Goal: Task Accomplishment & Management: Complete application form

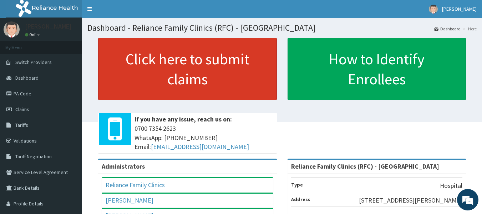
click at [190, 72] on link "Click here to submit claims" at bounding box center [187, 69] width 179 height 62
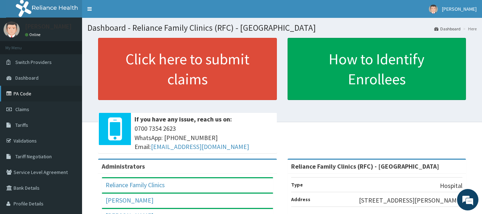
click at [26, 92] on link "PA Code" at bounding box center [41, 94] width 82 height 16
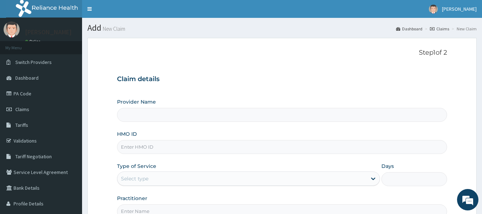
type input "Reliance Family Clinics (RFC) - [GEOGRAPHIC_DATA]"
click at [213, 147] on input "HMO ID" at bounding box center [282, 147] width 330 height 14
paste input "MVT/10007/A"
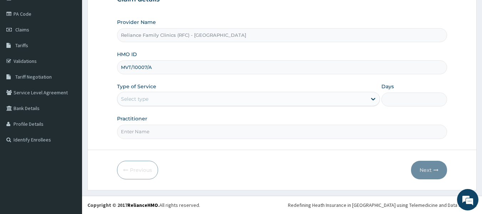
type input "MVT/10007/A"
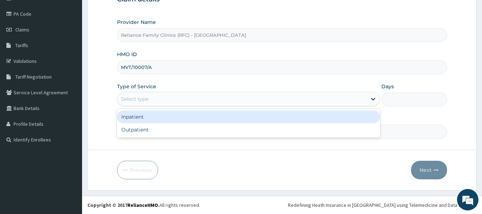
click at [194, 133] on div "Outpatient" at bounding box center [248, 129] width 263 height 13
type input "1"
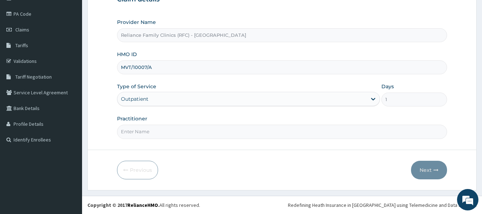
click at [202, 133] on input "Practitioner" at bounding box center [282, 131] width 330 height 14
type input "ngozi"
click at [437, 162] on button "Next" at bounding box center [429, 169] width 36 height 19
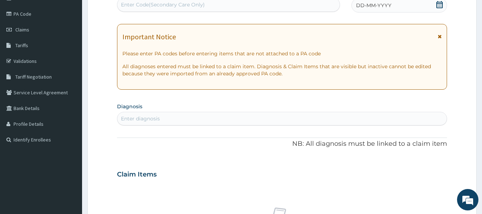
scroll to position [0, 0]
paste input "PA/FB8026"
type input "PA/FB8026"
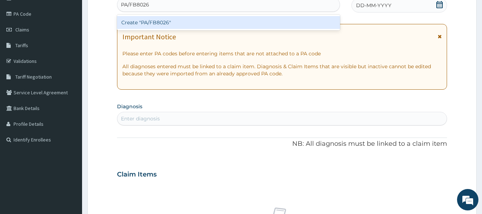
click at [257, 25] on div "Create "PA/FB8026"" at bounding box center [228, 22] width 223 height 13
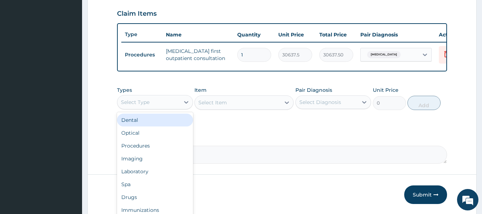
scroll to position [272, 0]
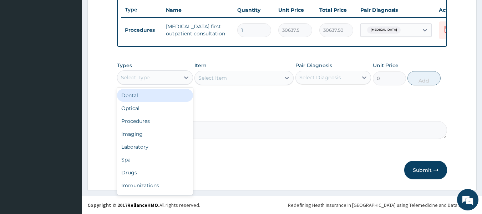
click at [159, 170] on div "Drugs" at bounding box center [155, 172] width 76 height 13
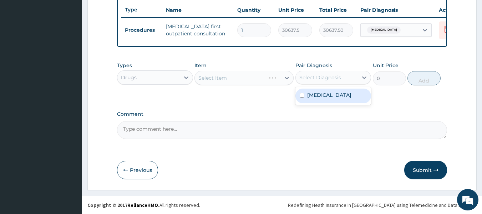
click at [334, 98] on label "[MEDICAL_DATA]" at bounding box center [329, 94] width 44 height 7
checkbox input "true"
click at [227, 83] on div "Select Item" at bounding box center [243, 78] width 99 height 14
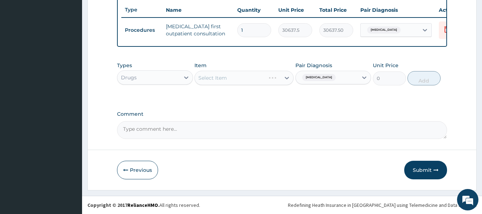
click at [271, 84] on div "Select Item" at bounding box center [243, 78] width 99 height 14
click at [253, 80] on div "Select Item" at bounding box center [243, 78] width 99 height 14
type input "clin"
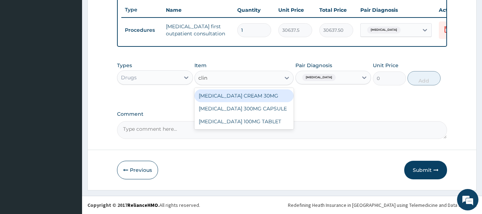
click at [276, 93] on div "[MEDICAL_DATA] CREAM 30MG" at bounding box center [243, 95] width 99 height 13
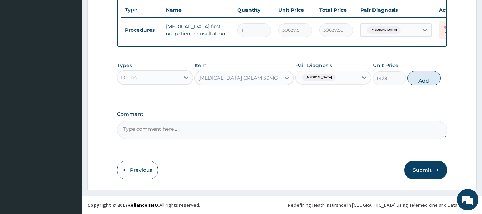
click at [418, 83] on button "Add" at bounding box center [423, 78] width 33 height 14
type input "0"
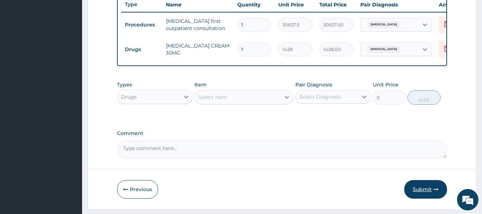
click at [429, 198] on button "Submit" at bounding box center [425, 189] width 43 height 19
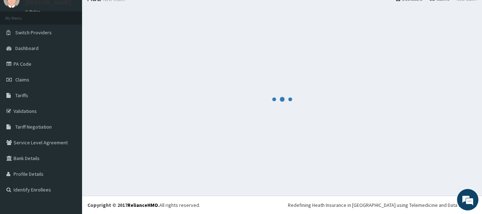
scroll to position [30, 0]
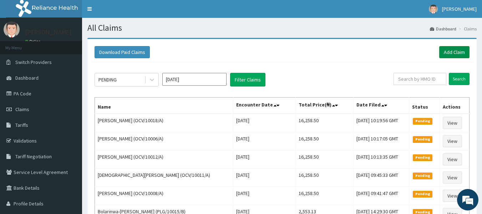
click at [449, 51] on link "Add Claim" at bounding box center [454, 52] width 30 height 12
